Goal: Check status: Check status

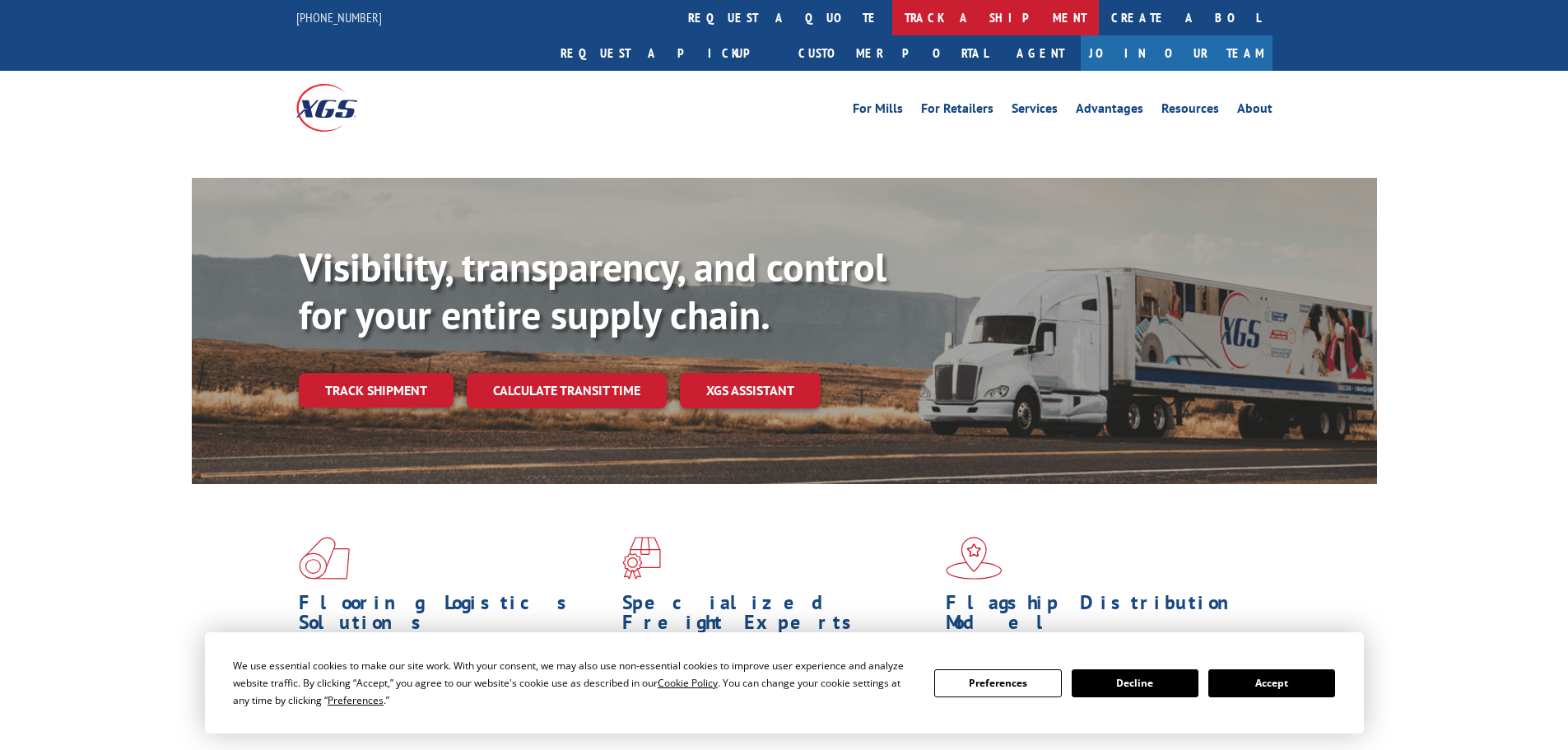
click at [892, 12] on link "track a shipment" at bounding box center [995, 17] width 207 height 35
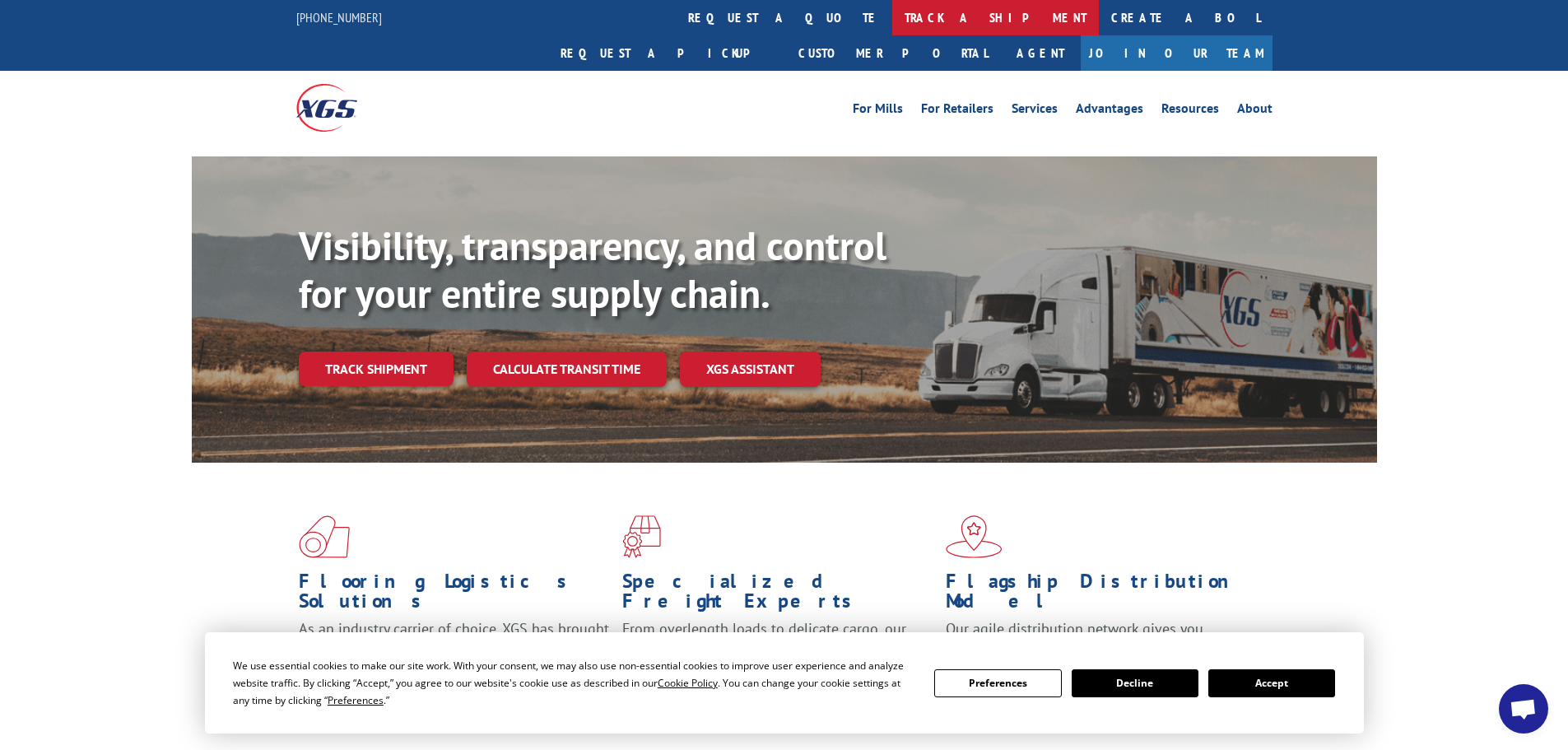
click at [892, 29] on link "track a shipment" at bounding box center [995, 17] width 207 height 35
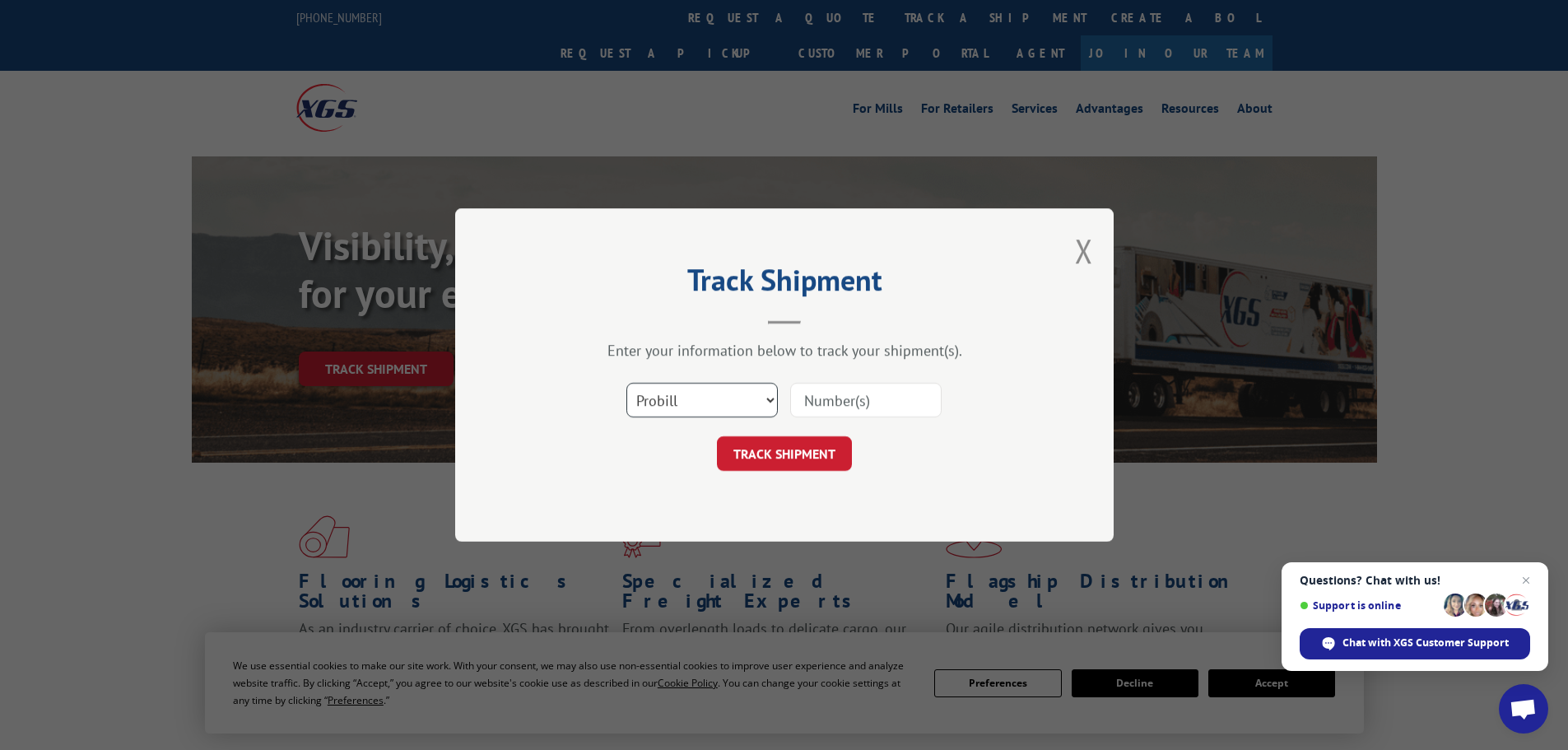
click at [665, 402] on select "Select category... Probill BOL PO" at bounding box center [702, 400] width 152 height 34
select select "bol"
click at [626, 383] on select "Select category... Probill BOL PO" at bounding box center [702, 400] width 152 height 34
click at [813, 395] on input at bounding box center [865, 400] width 152 height 34
paste input "5628837"
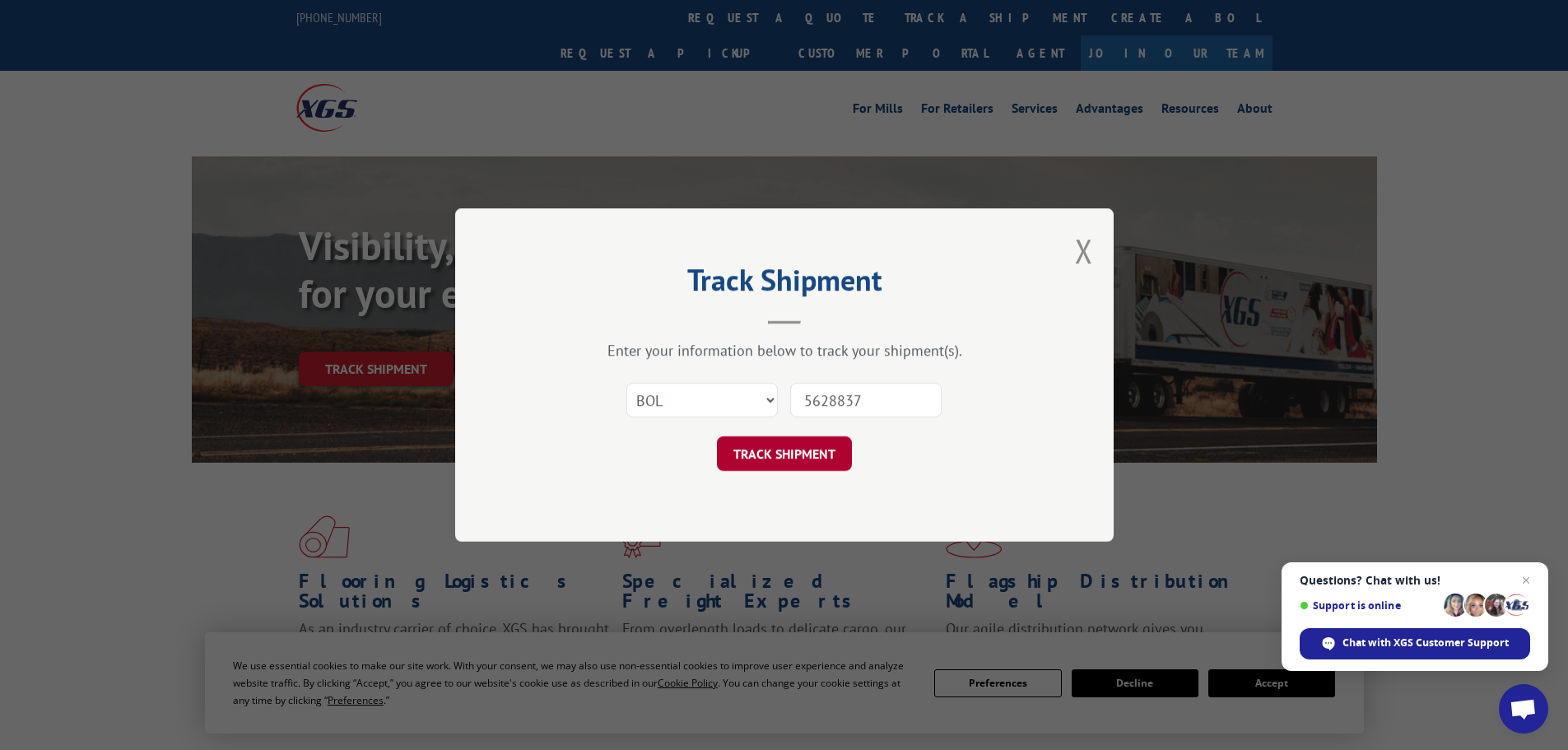
type input "5628837"
click at [799, 447] on button "TRACK SHIPMENT" at bounding box center [784, 454] width 135 height 34
